Goal: Task Accomplishment & Management: Complete application form

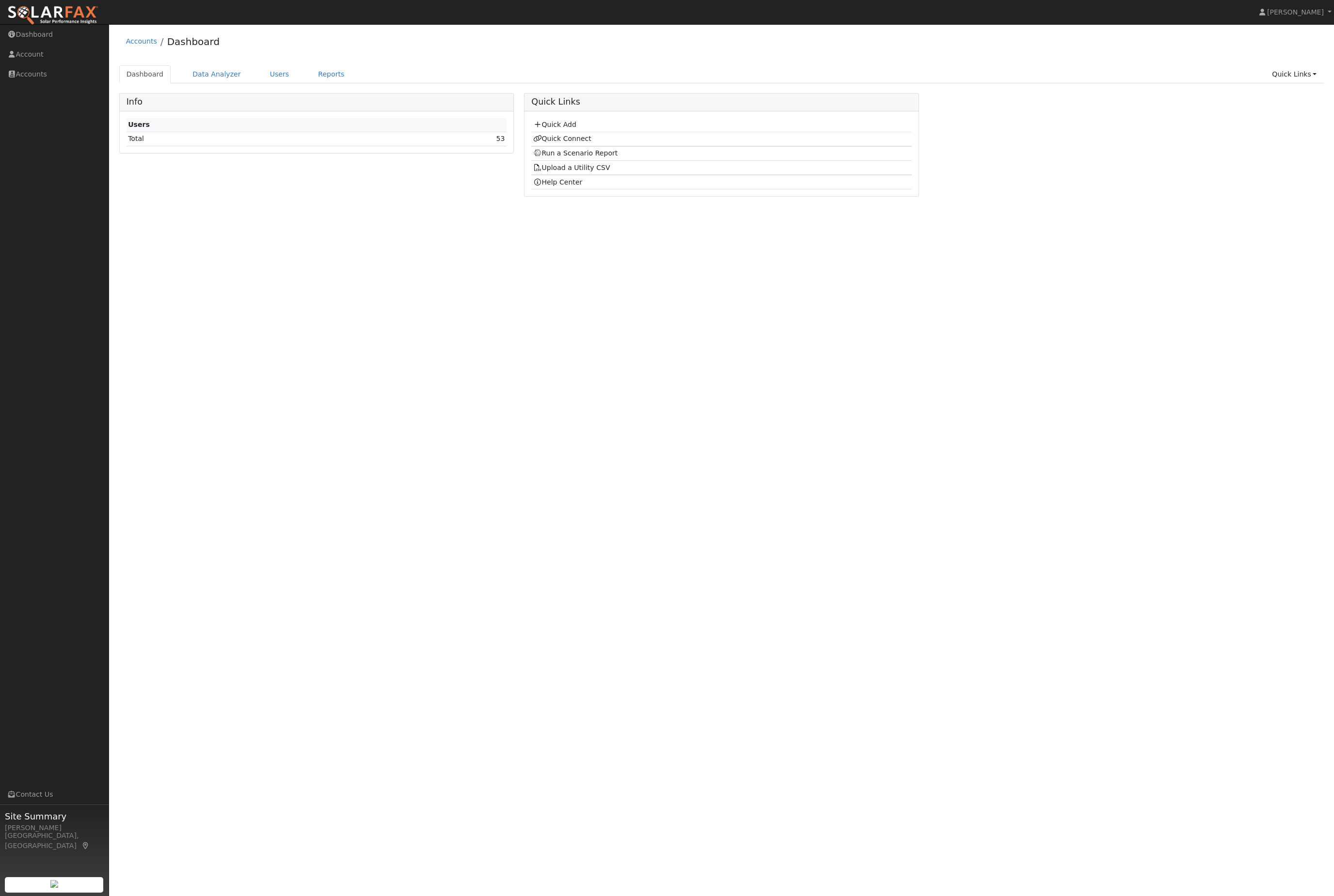
click at [281, 83] on link "Users" at bounding box center [280, 74] width 34 height 18
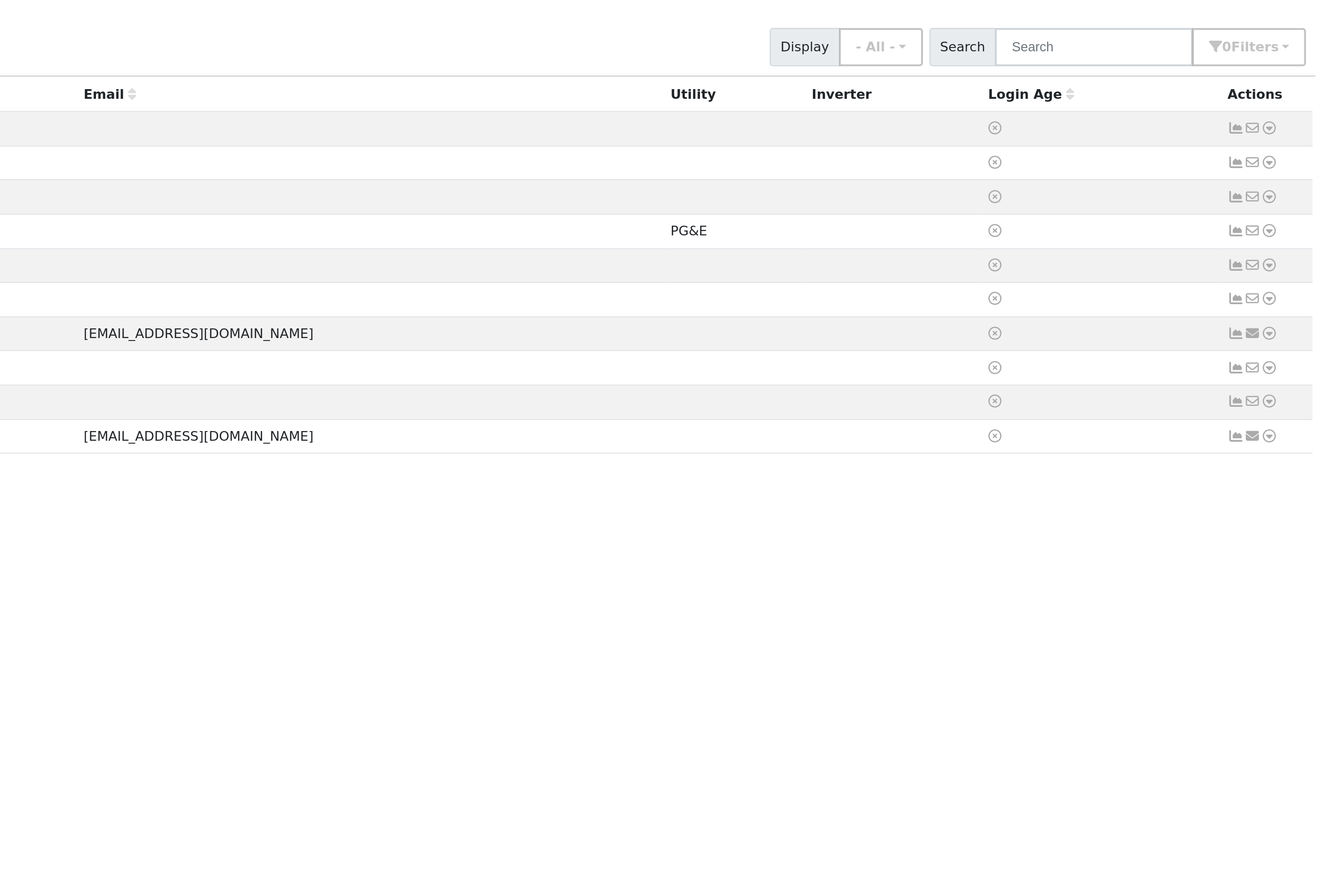
click at [1296, 198] on link at bounding box center [1300, 203] width 9 height 10
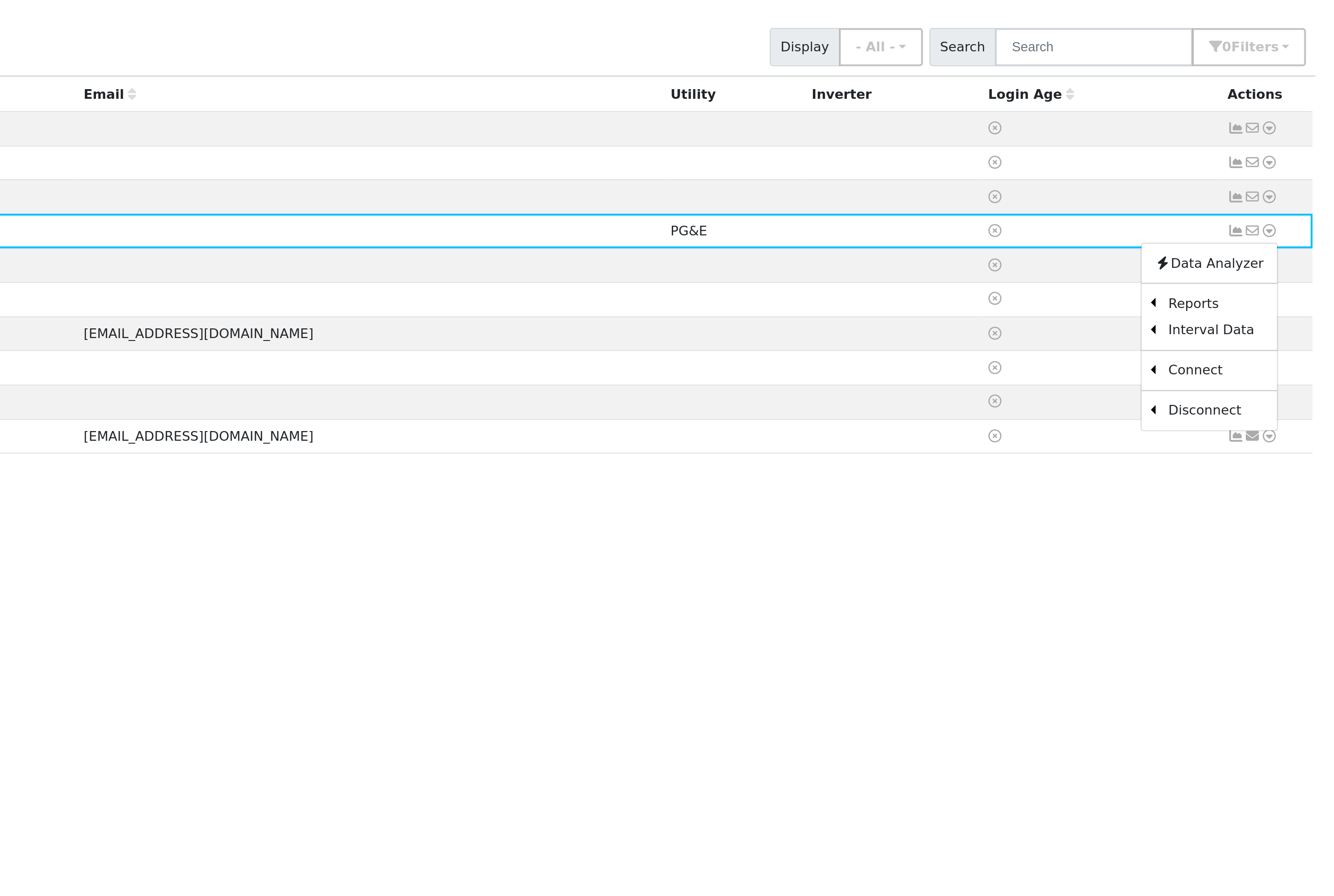
scroll to position [16, 0]
click at [0, 0] on link "Export to CSV" at bounding box center [0, 0] width 0 height 0
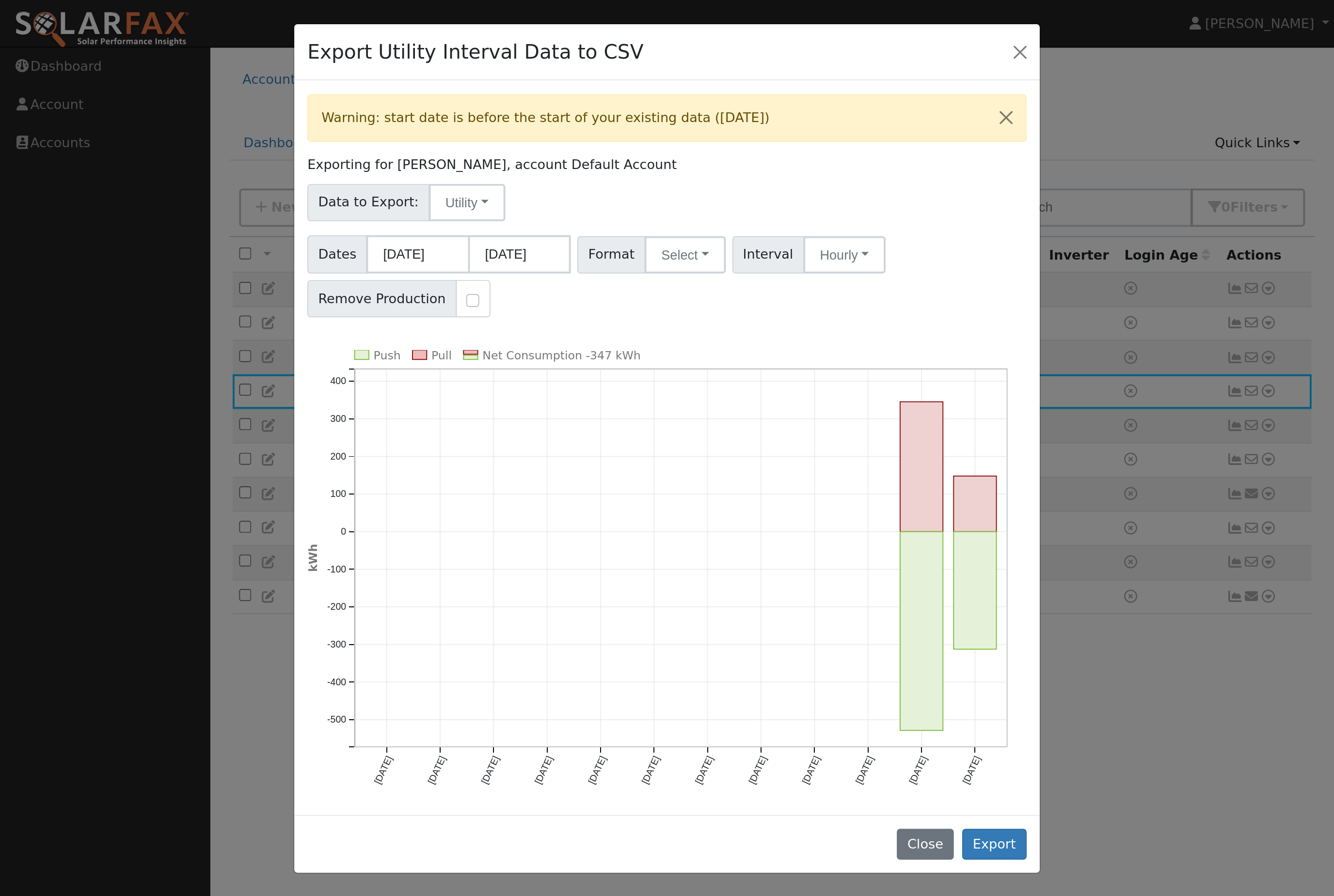
click at [456, 142] on button "Hourly" at bounding box center [438, 132] width 42 height 20
click at [357, 142] on button "Select" at bounding box center [356, 132] width 42 height 20
click at [362, 174] on link "PG&E" at bounding box center [371, 167] width 69 height 14
click at [460, 142] on button "Hourly" at bounding box center [438, 132] width 42 height 20
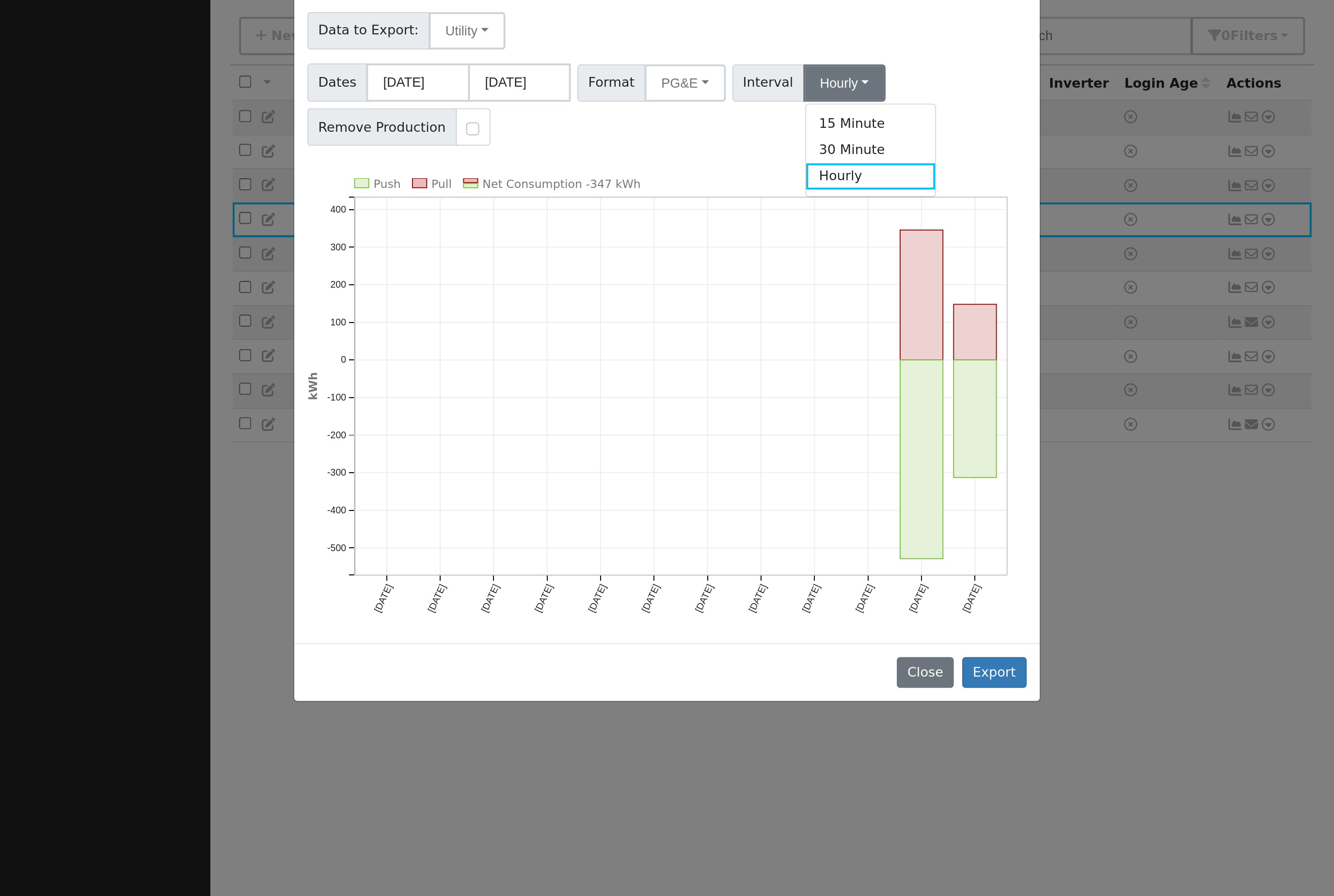
click at [516, 430] on button "Export" at bounding box center [516, 438] width 33 height 16
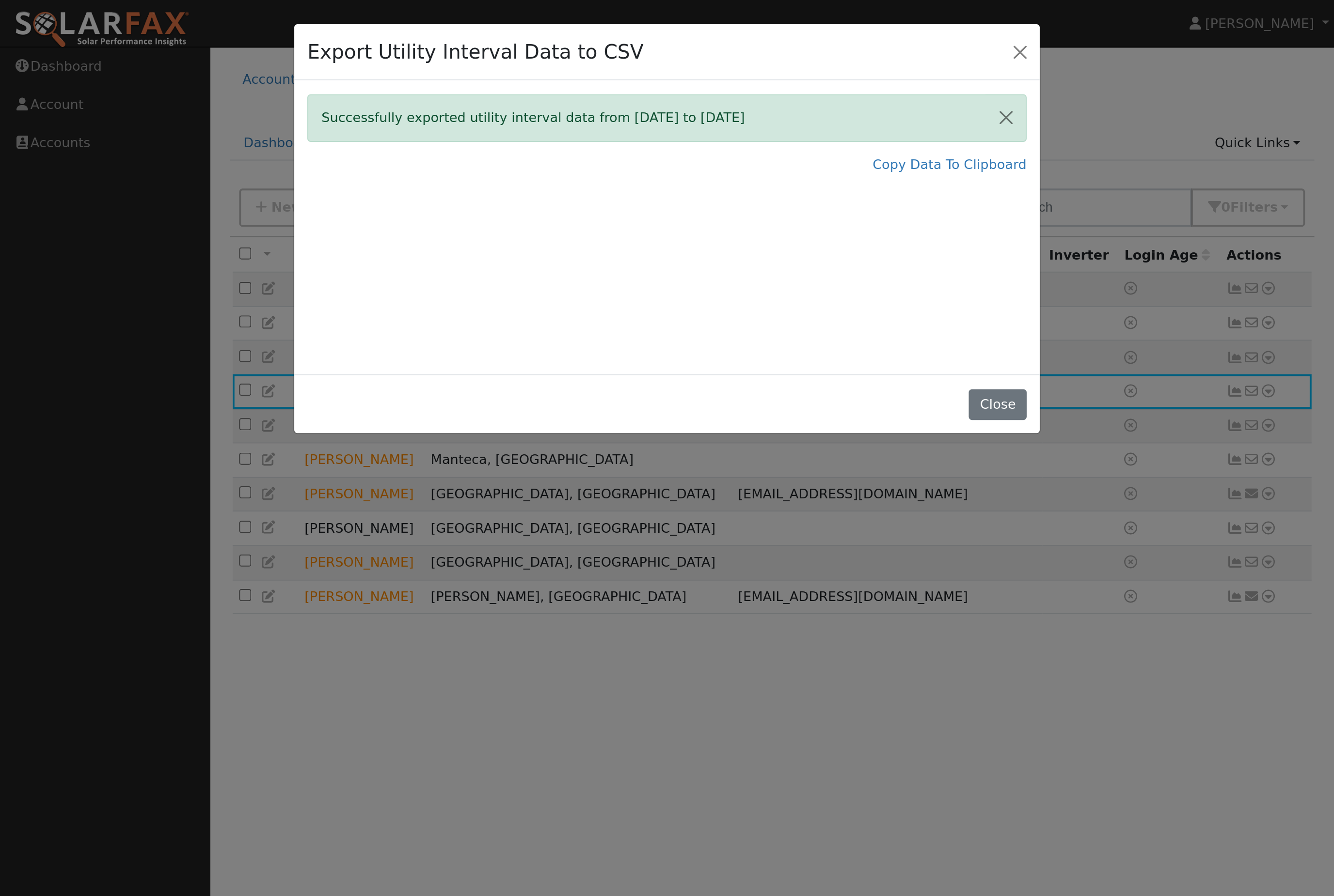
click at [505, 91] on link "Copy Data To Clipboard" at bounding box center [493, 86] width 80 height 10
click at [515, 213] on button "Close" at bounding box center [518, 211] width 29 height 16
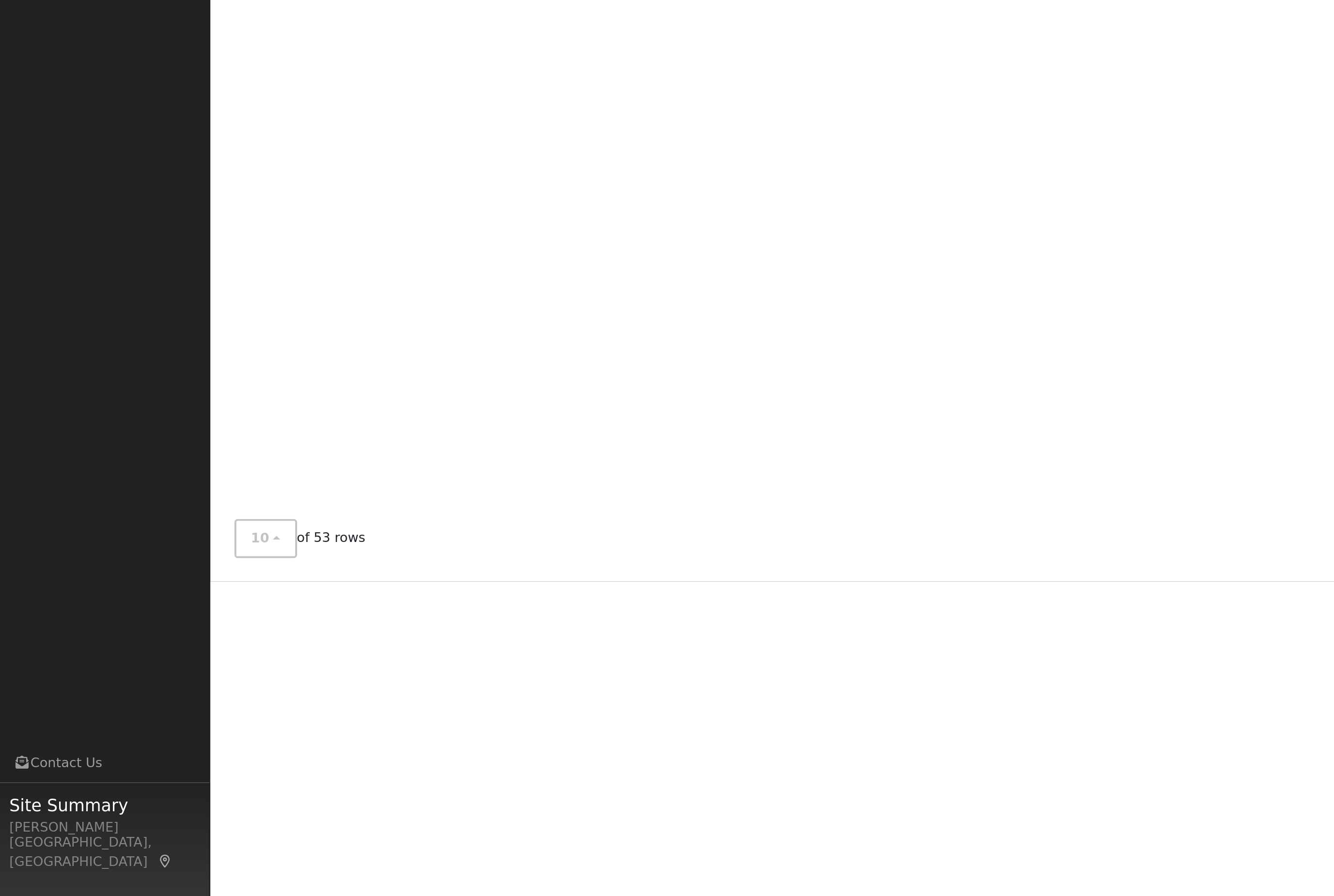
click at [575, 137] on div "All None All on page None on page Name Address Email Utility Inverter Login Age…" at bounding box center [722, 392] width 1205 height 538
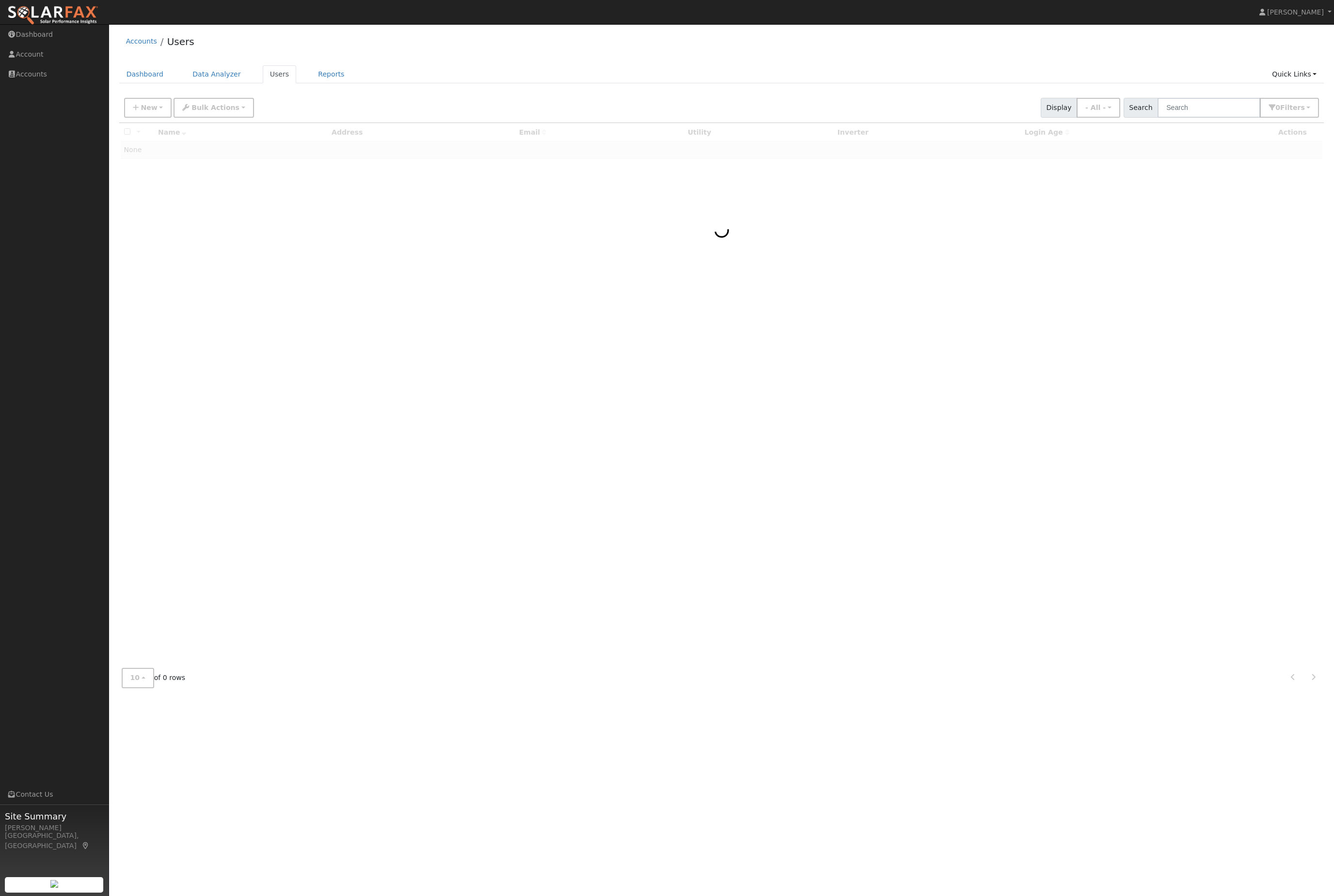
scroll to position [431, 0]
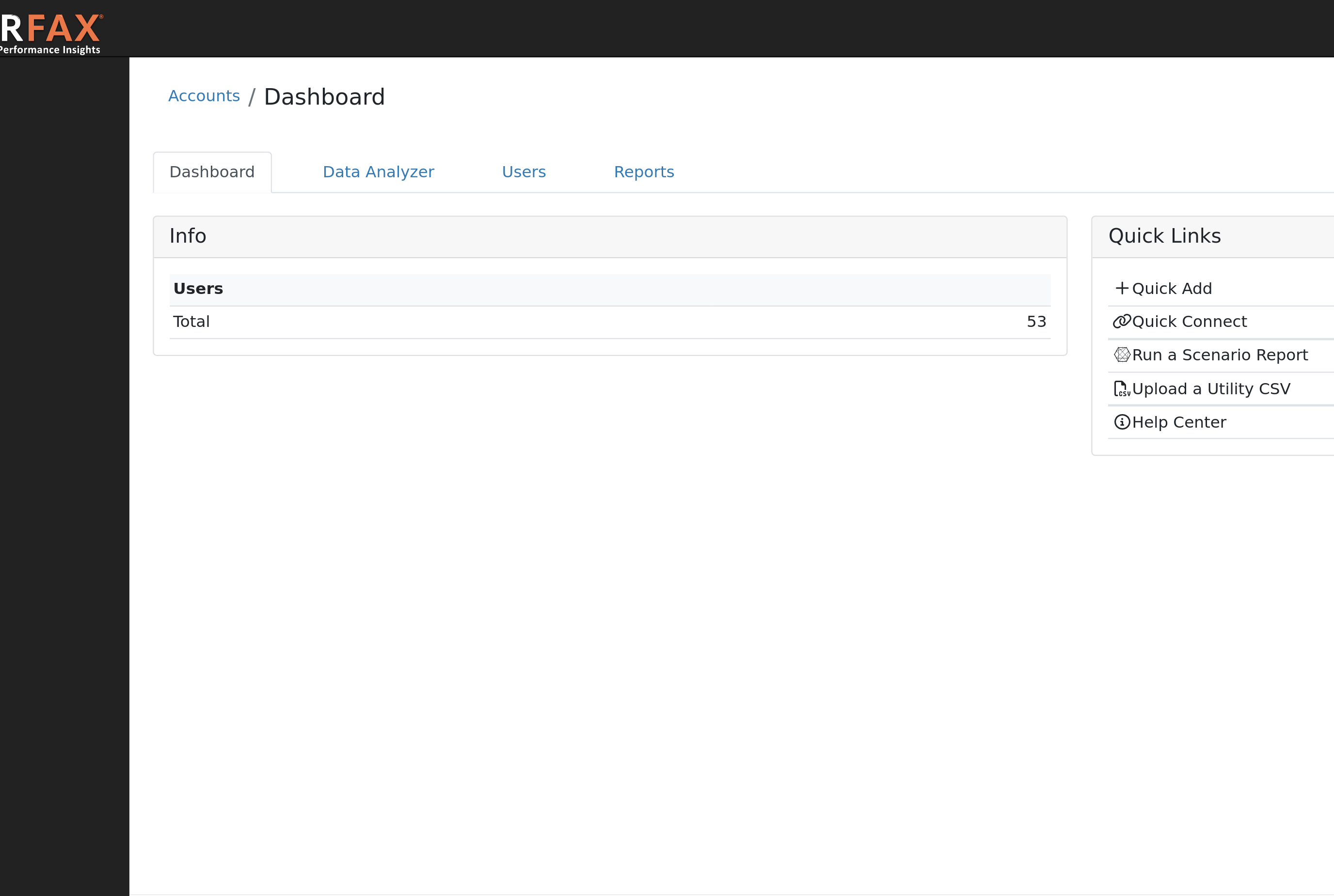
click at [263, 81] on link "Users" at bounding box center [280, 74] width 34 height 18
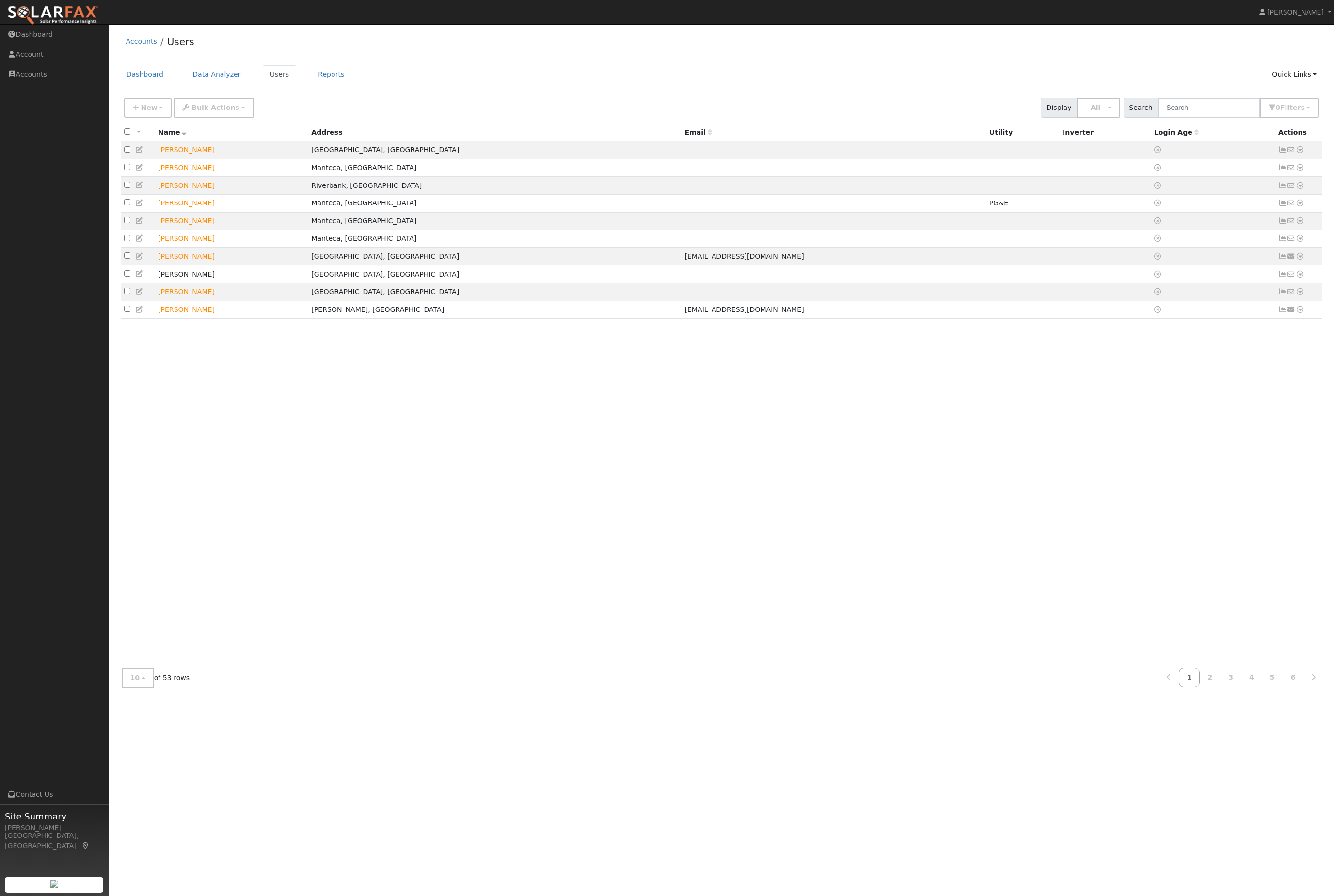
click at [1296, 78] on link "Quick Links" at bounding box center [1294, 74] width 59 height 18
click at [1301, 83] on link "Quick Links" at bounding box center [1294, 74] width 59 height 18
click at [1305, 79] on link "Quick Links" at bounding box center [1294, 74] width 59 height 18
click at [1271, 104] on link "Quick Add" at bounding box center [1274, 97] width 99 height 14
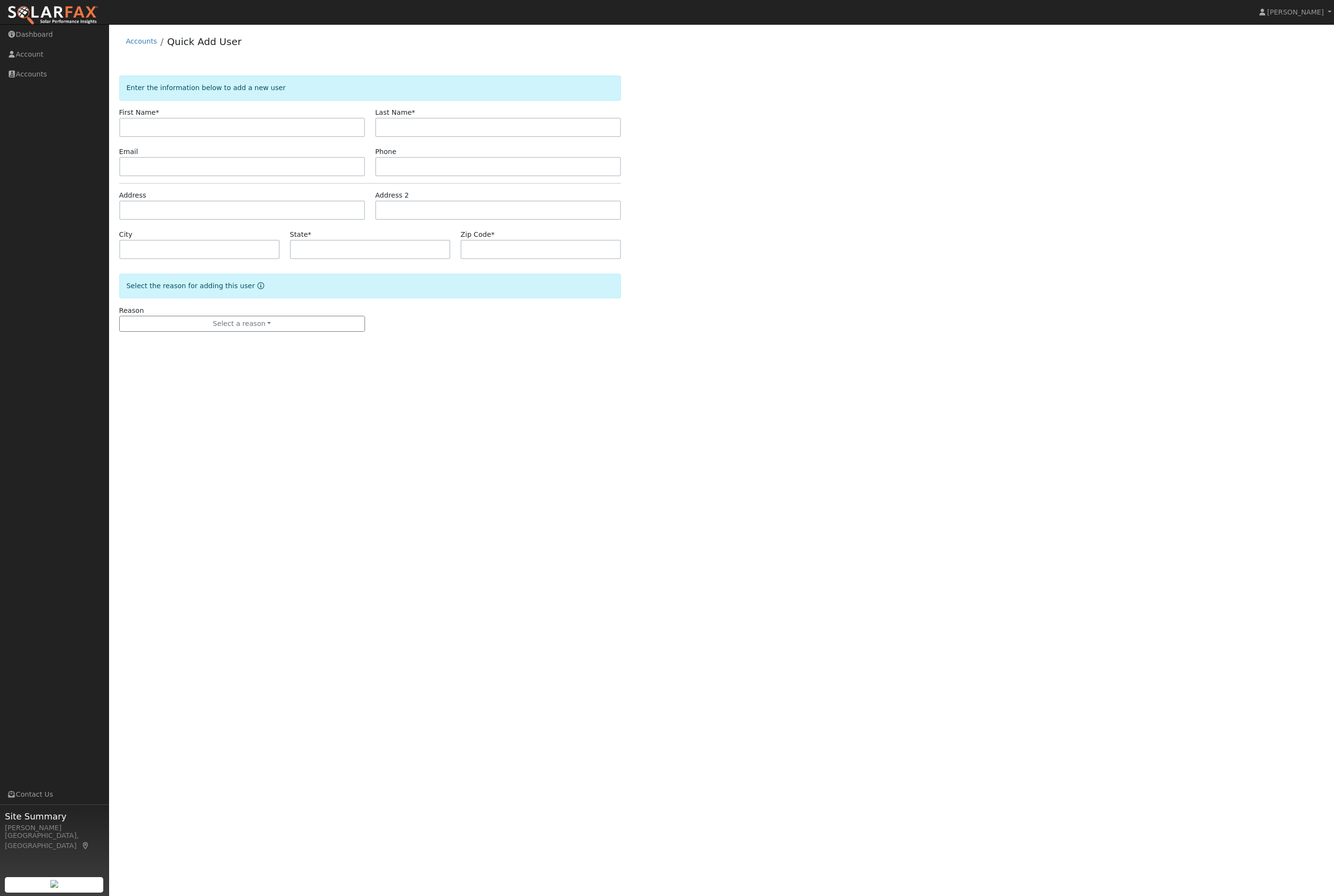
type input "P"
type input "[PERSON_NAME]"
type input "Read"
click at [216, 332] on button "Select a reason" at bounding box center [242, 324] width 246 height 16
click at [127, 353] on link "New lead" at bounding box center [173, 346] width 107 height 14
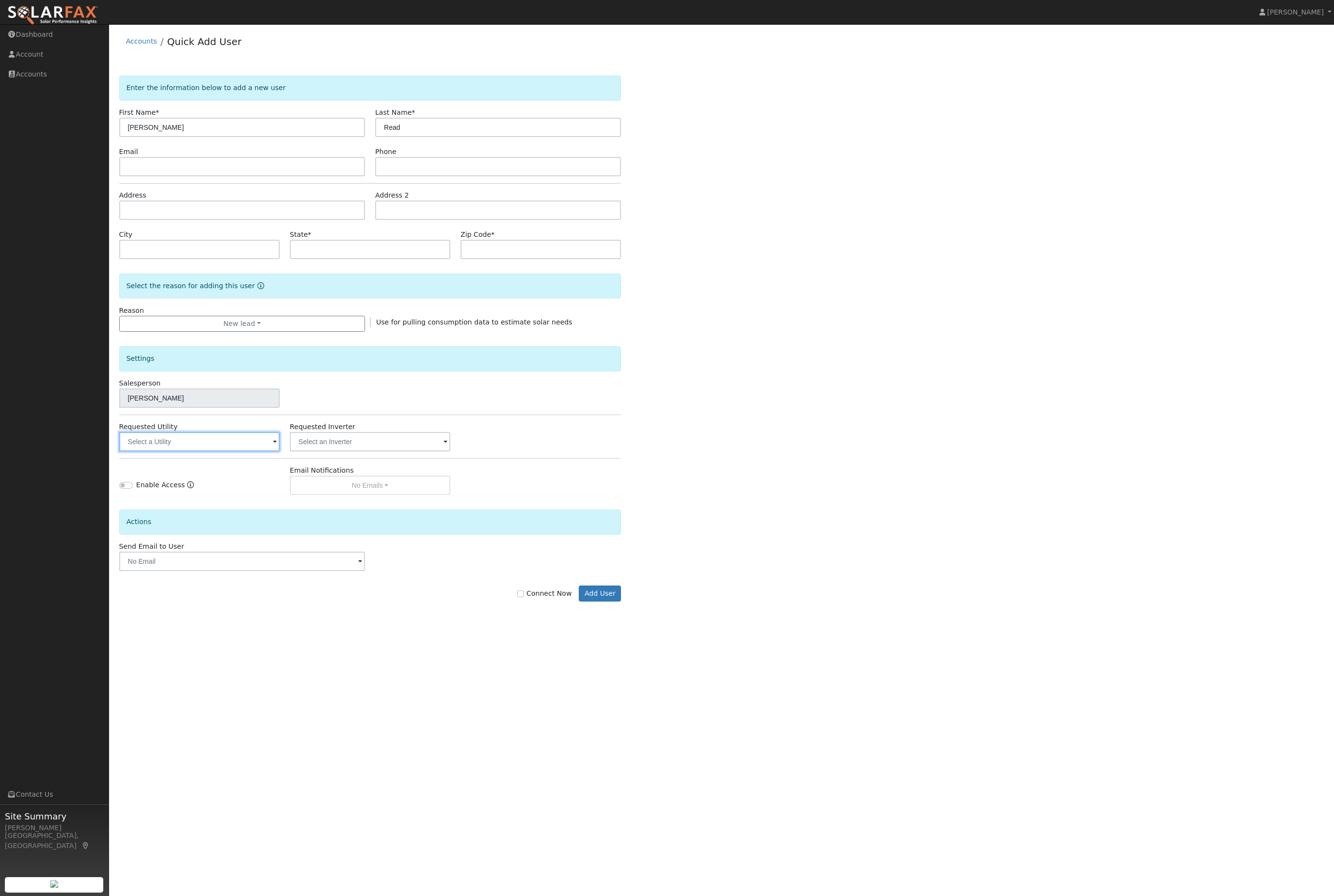
click at [165, 451] on input "text" at bounding box center [199, 442] width 161 height 20
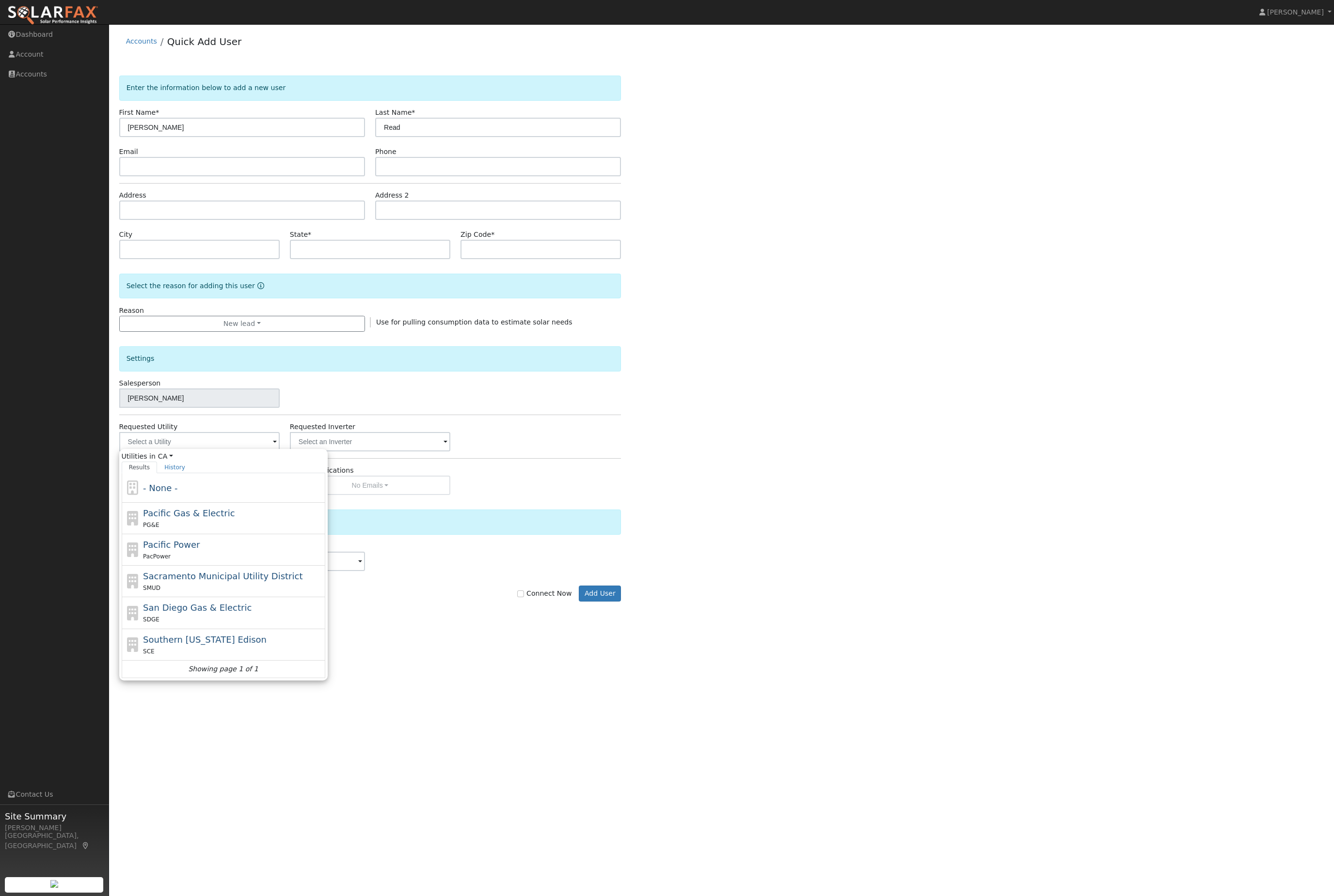
click at [167, 566] on div "Pacific Power PacPower" at bounding box center [223, 550] width 203 height 32
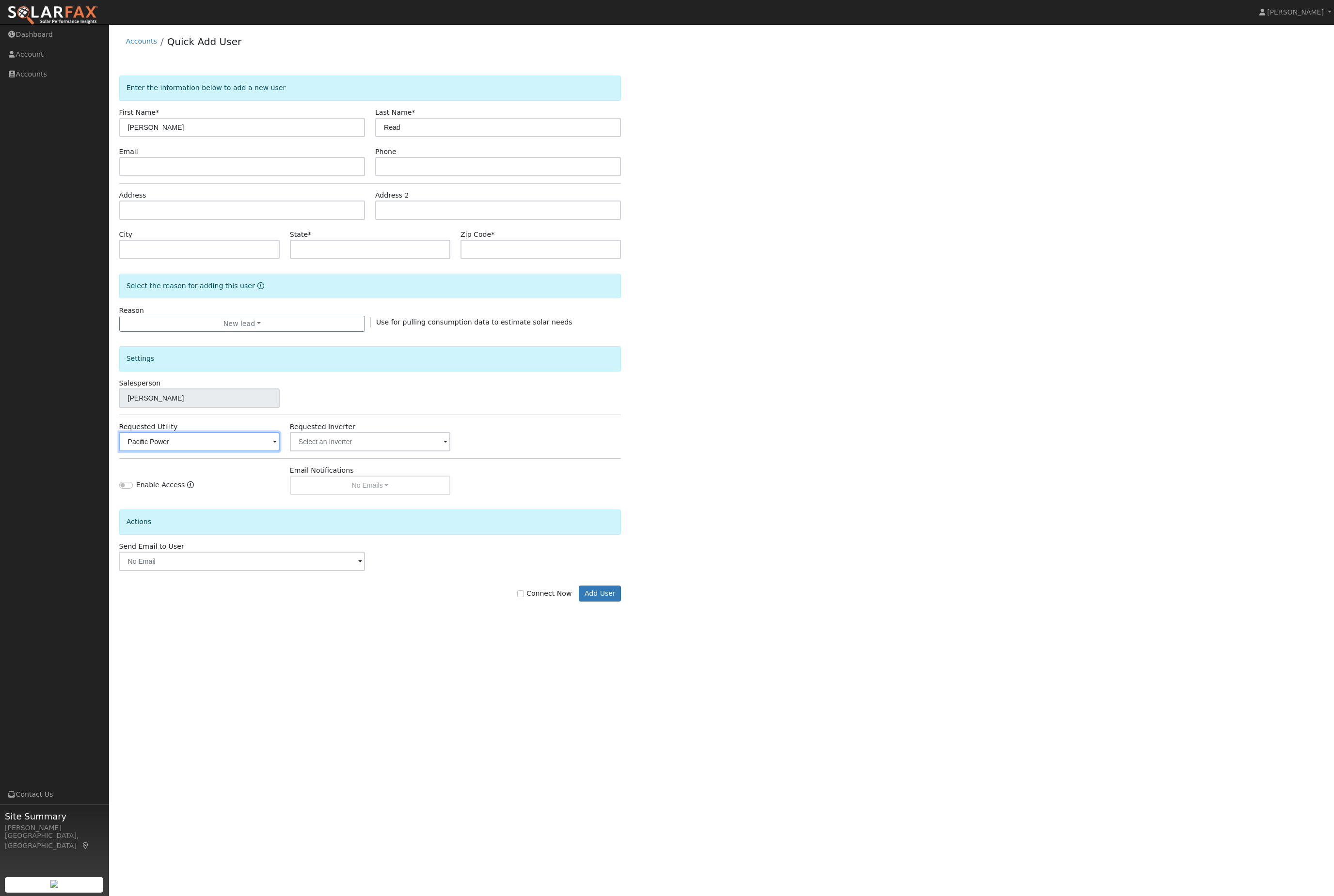
click at [151, 451] on input "Pacific Power" at bounding box center [199, 442] width 161 height 20
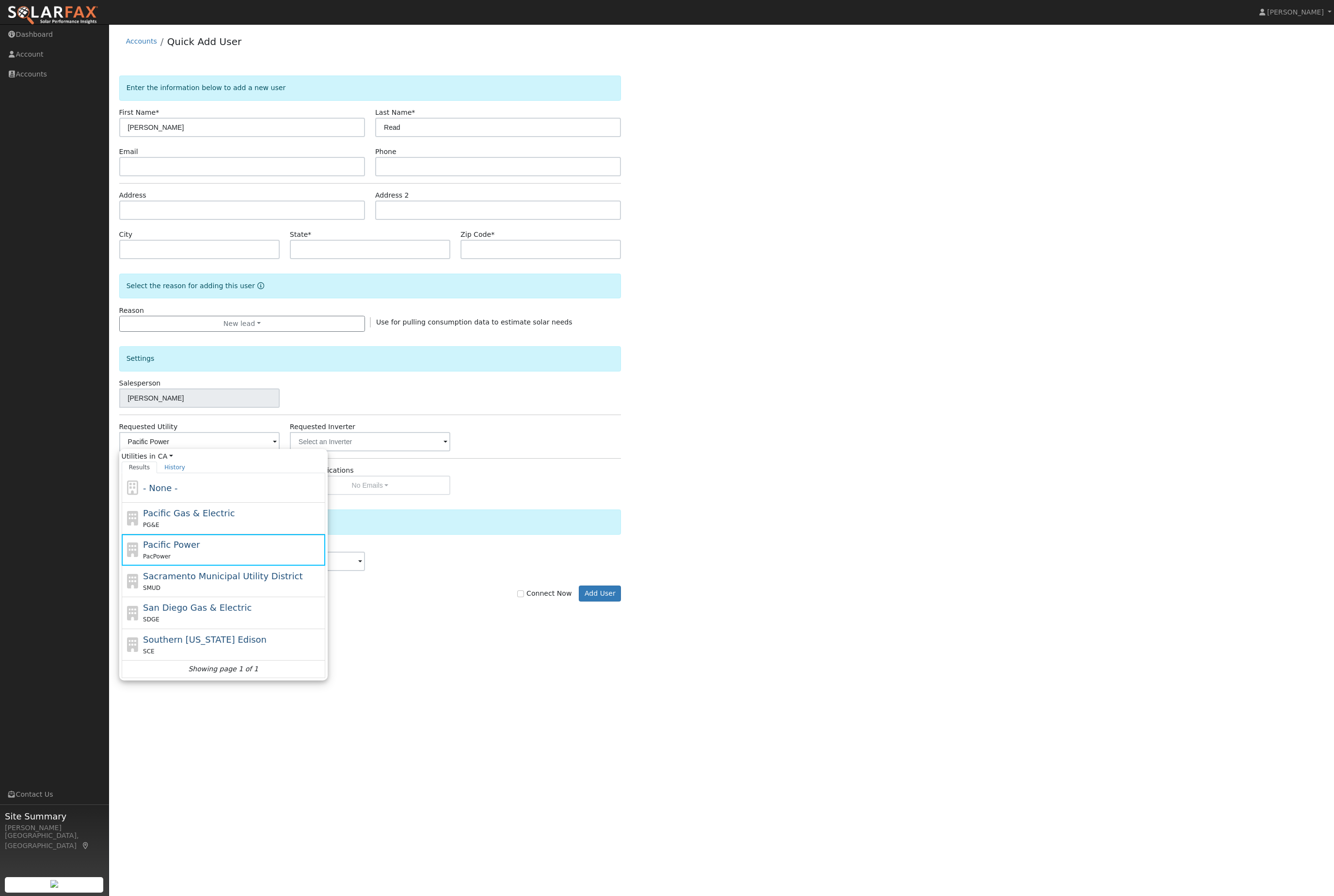
click at [171, 518] on span "Pacific Gas & Electric" at bounding box center [189, 513] width 91 height 10
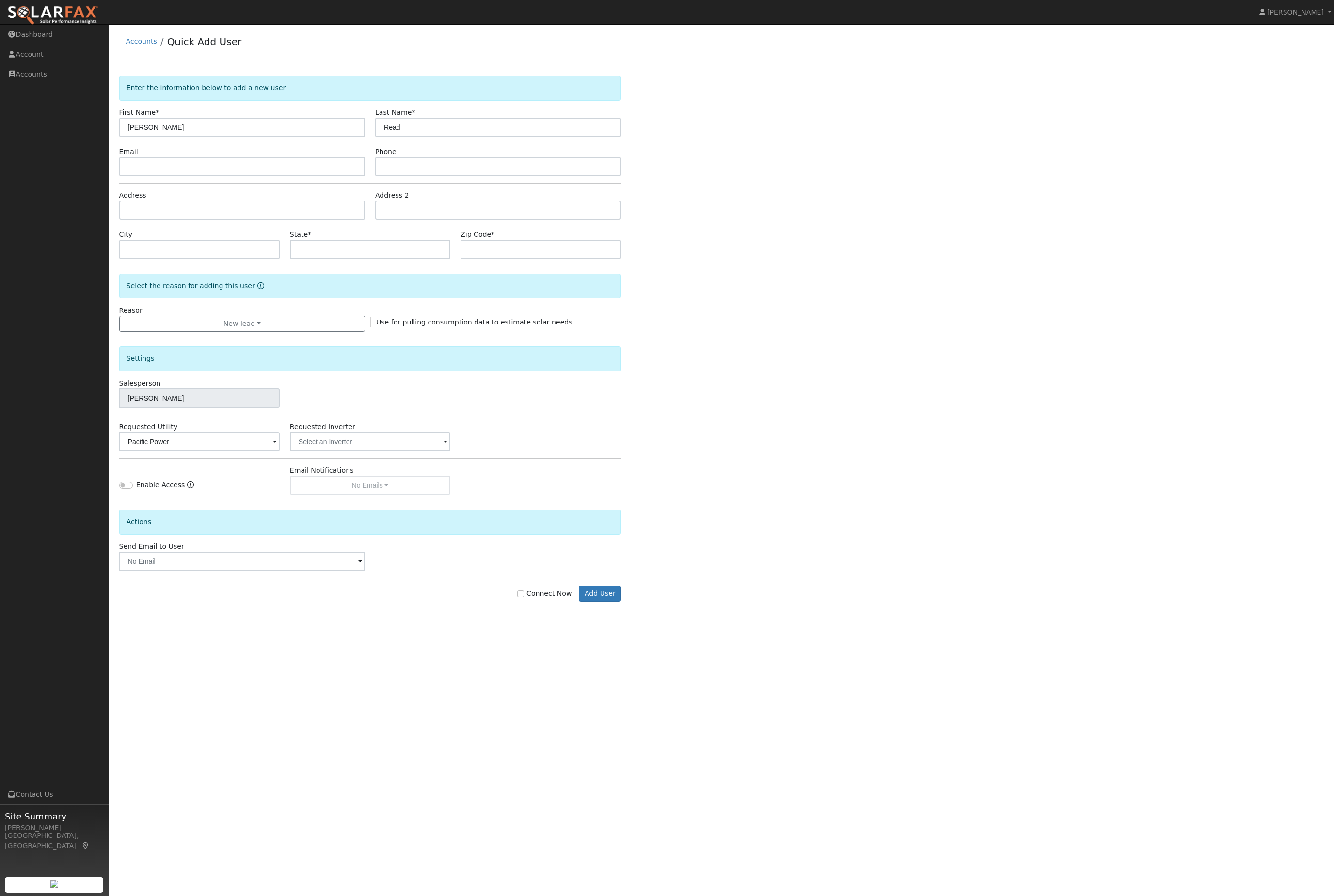
type input "Pacific Gas & Electric"
click at [513, 602] on div "Connect Now Add User" at bounding box center [371, 594] width 513 height 16
click at [509, 621] on form "Enter the information below to add a new user First Name * [PERSON_NAME] Last N…" at bounding box center [370, 348] width 502 height 546
click at [515, 602] on div "Connect Now Add User" at bounding box center [371, 594] width 513 height 16
click at [519, 597] on input "Connect Now" at bounding box center [520, 594] width 7 height 7
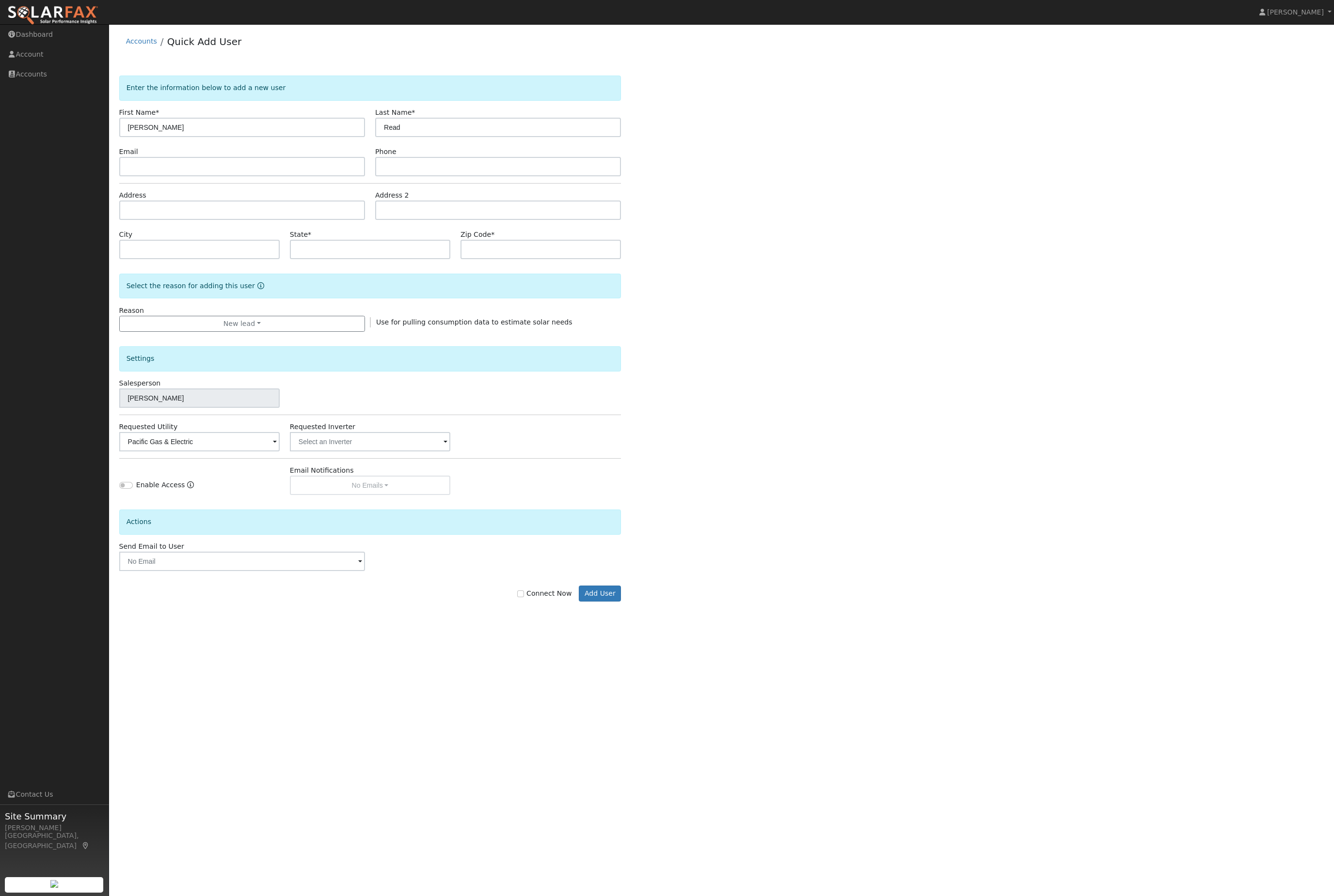
checkbox input "true"
click at [405, 12] on nav "[PERSON_NAME] [PERSON_NAME] Profile Help Center Terms Of Service See What's New…" at bounding box center [667, 12] width 1334 height 24
